Goal: Task Accomplishment & Management: Manage account settings

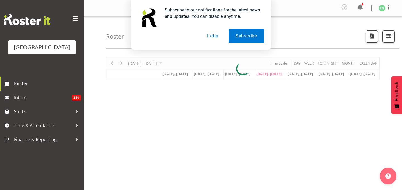
click at [214, 33] on button "Later" at bounding box center [212, 36] width 25 height 14
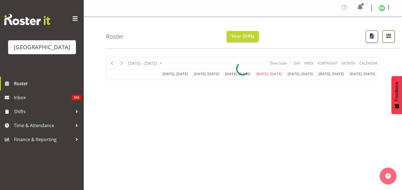
click at [386, 39] on span "button" at bounding box center [388, 35] width 7 height 7
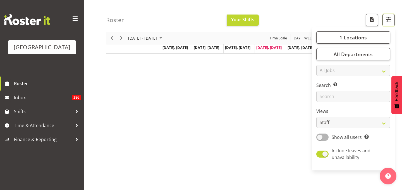
scroll to position [32, 0]
click at [317, 141] on span at bounding box center [323, 137] width 12 height 7
click at [317, 139] on input "Show all users Show only rostered employees" at bounding box center [319, 137] width 4 height 4
checkbox input "true"
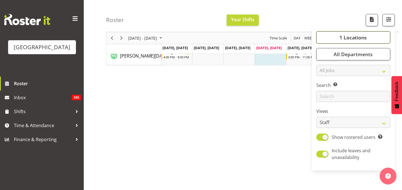
click at [348, 41] on span "1 Locations" at bounding box center [353, 37] width 27 height 7
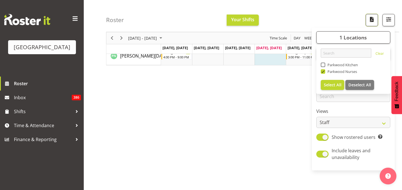
click at [369, 23] on span "button" at bounding box center [372, 19] width 7 height 7
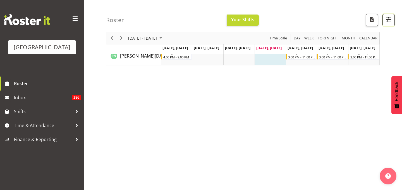
click at [385, 22] on span "button" at bounding box center [388, 19] width 7 height 7
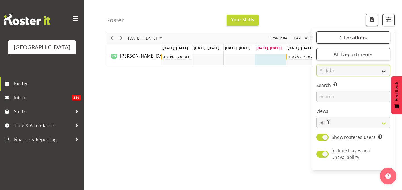
click at [375, 76] on select "All Jobs All Jobs Cook" at bounding box center [354, 70] width 74 height 11
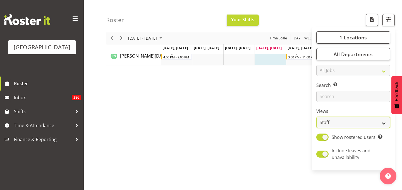
click at [374, 128] on select "Staff Role Shift - Horizontal Shift - Vertical Staff - Location" at bounding box center [354, 122] width 74 height 11
select select "shiftH"
click at [317, 128] on select "Staff Role Shift - Horizontal Shift - Vertical Staff - Location" at bounding box center [354, 122] width 74 height 11
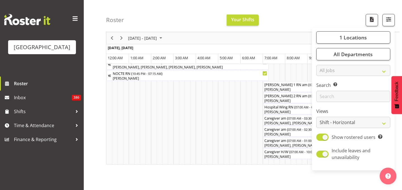
click at [301, 27] on div "Roster Your Shifts 1 Locations Clear Parkwood Kitchen Parkwood Nurses Select Al…" at bounding box center [252, 16] width 293 height 32
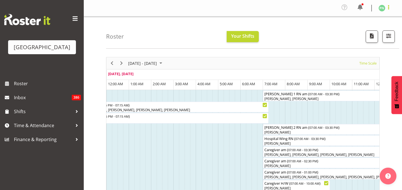
click at [387, 9] on span at bounding box center [389, 7] width 7 height 7
click at [349, 36] on link "Log Out" at bounding box center [366, 31] width 54 height 10
